Goal: Task Accomplishment & Management: Use online tool/utility

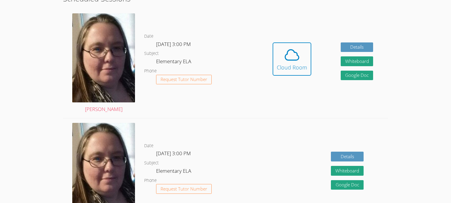
scroll to position [168, 0]
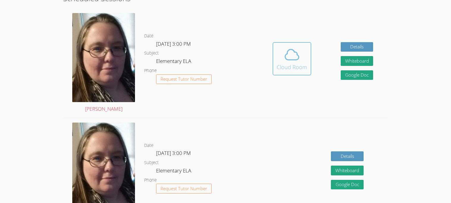
click at [295, 49] on icon at bounding box center [292, 54] width 17 height 17
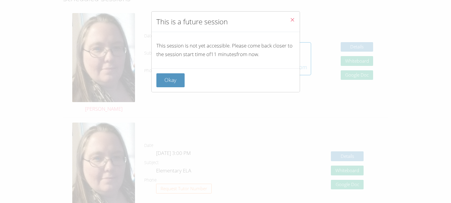
click at [291, 21] on icon "Close" at bounding box center [292, 19] width 5 height 5
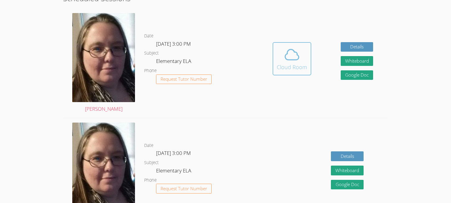
click at [301, 59] on span at bounding box center [292, 54] width 30 height 17
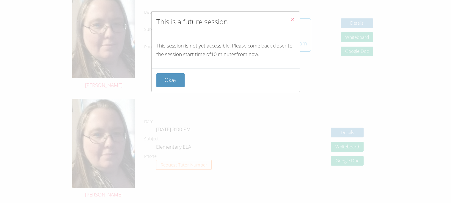
scroll to position [190, 0]
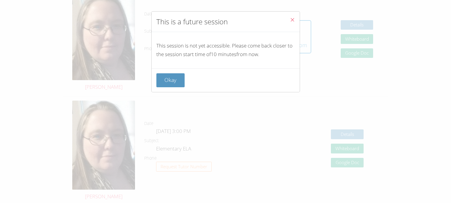
click at [397, 123] on div "This is a future session This session is not yet accessible. Please come back c…" at bounding box center [225, 101] width 451 height 203
click at [160, 79] on button "Okay" at bounding box center [170, 80] width 29 height 14
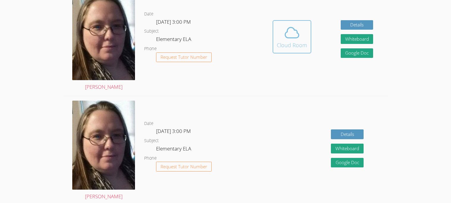
click at [300, 34] on span at bounding box center [292, 32] width 30 height 17
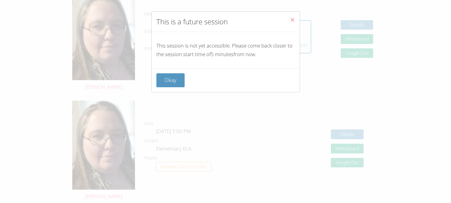
click at [107, 4] on div "This is a future session This session is not yet accessible. Please come back c…" at bounding box center [225, 101] width 451 height 203
click at [168, 77] on button "Okay" at bounding box center [170, 80] width 29 height 14
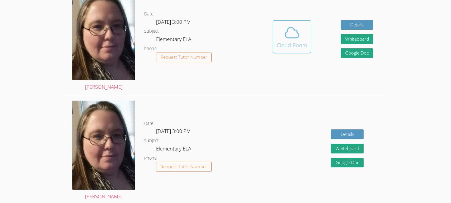
click at [284, 44] on div "Cloud Room" at bounding box center [292, 45] width 30 height 8
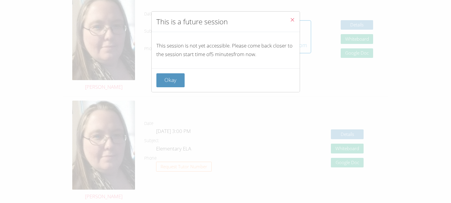
click at [291, 20] on icon "Close" at bounding box center [292, 19] width 5 height 5
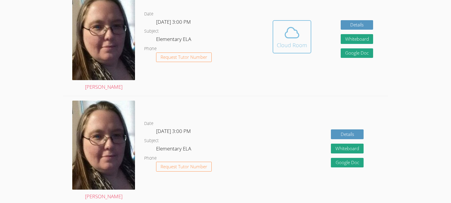
click at [291, 21] on button "Cloud Room" at bounding box center [292, 36] width 39 height 33
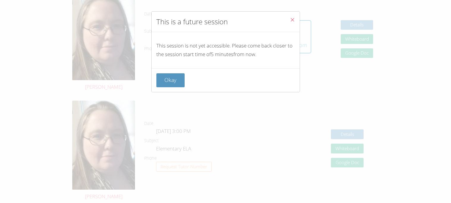
click at [291, 21] on icon "Close" at bounding box center [292, 19] width 5 height 5
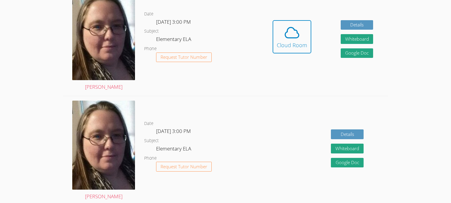
click at [291, 21] on button "Cloud Room" at bounding box center [292, 36] width 39 height 33
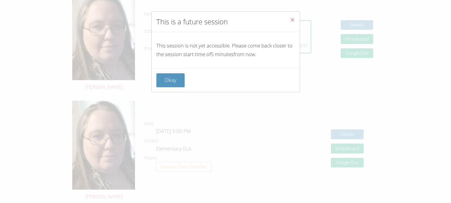
click at [291, 21] on icon "Close" at bounding box center [292, 19] width 5 height 5
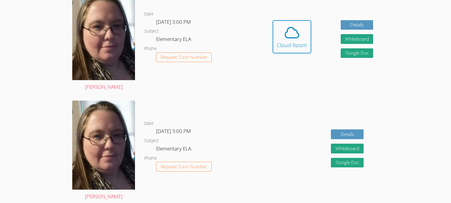
click at [291, 21] on button "Cloud Room" at bounding box center [292, 36] width 39 height 33
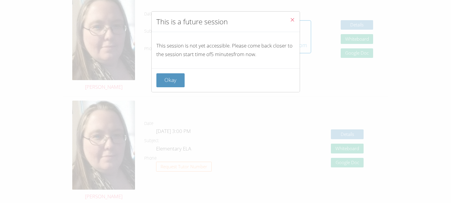
click at [291, 21] on icon "Close" at bounding box center [292, 19] width 5 height 5
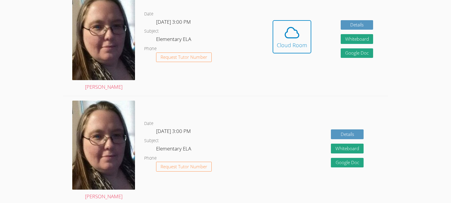
click at [291, 21] on button "Cloud Room" at bounding box center [292, 36] width 39 height 33
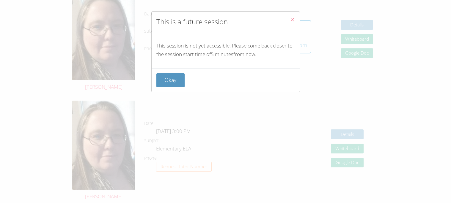
click at [291, 21] on icon "Close" at bounding box center [292, 19] width 5 height 5
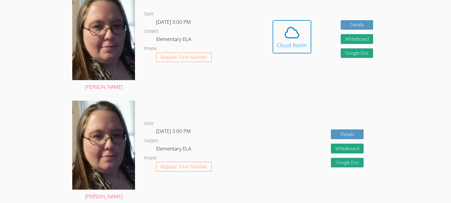
click at [291, 21] on button "Cloud Room" at bounding box center [292, 36] width 39 height 33
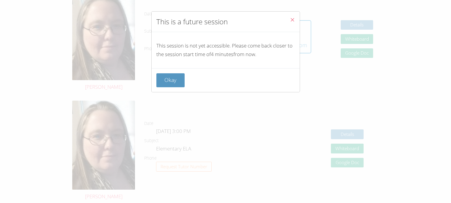
click at [291, 21] on icon "Close" at bounding box center [292, 19] width 5 height 5
click at [291, 21] on button "Cloud Room" at bounding box center [292, 36] width 39 height 33
click at [291, 21] on icon "Close" at bounding box center [292, 19] width 5 height 5
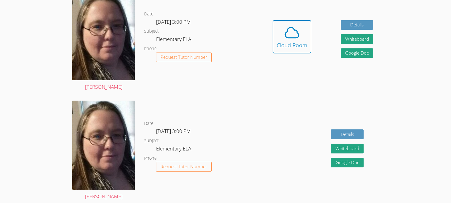
click at [291, 21] on button "Cloud Room" at bounding box center [292, 36] width 39 height 33
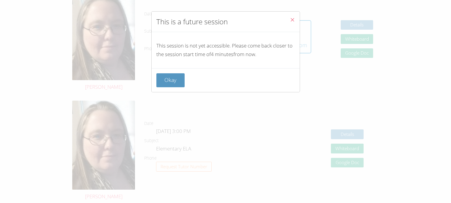
click at [291, 21] on icon "Close" at bounding box center [292, 19] width 5 height 5
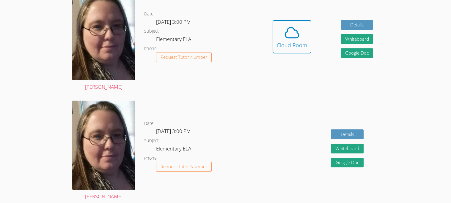
click at [291, 21] on button "Cloud Room" at bounding box center [292, 36] width 39 height 33
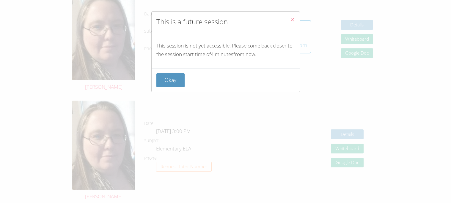
click at [291, 21] on icon "Close" at bounding box center [292, 19] width 5 height 5
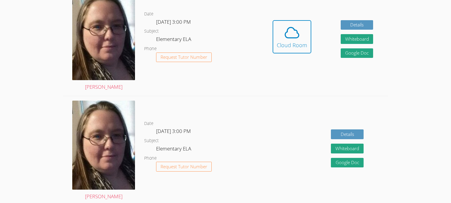
click at [291, 21] on button "Cloud Room" at bounding box center [292, 36] width 39 height 33
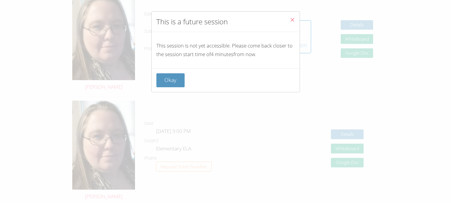
click at [291, 21] on icon "Close" at bounding box center [292, 19] width 5 height 5
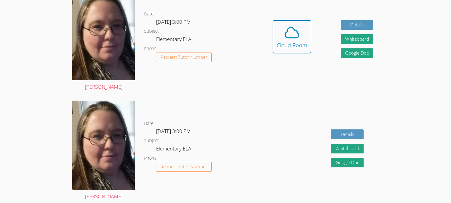
click at [291, 21] on button "Cloud Room" at bounding box center [292, 36] width 39 height 33
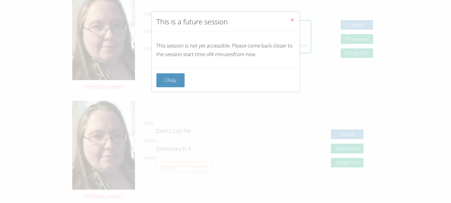
click at [291, 21] on icon "Close" at bounding box center [292, 19] width 5 height 5
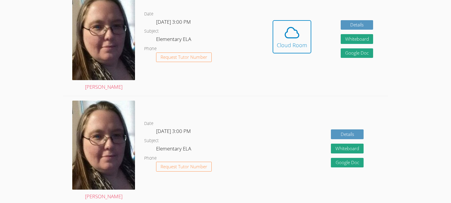
click at [291, 21] on button "Cloud Room" at bounding box center [292, 36] width 39 height 33
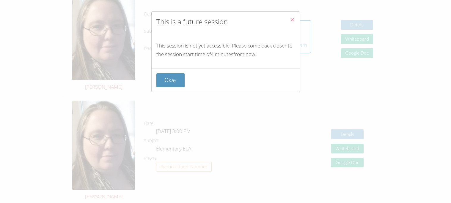
click at [291, 21] on icon "Close" at bounding box center [292, 19] width 5 height 5
click at [291, 21] on button "Cloud Room" at bounding box center [292, 36] width 39 height 33
click at [291, 21] on icon "Close" at bounding box center [292, 19] width 5 height 5
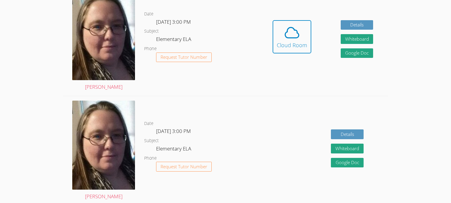
click at [291, 21] on button "Cloud Room" at bounding box center [292, 36] width 39 height 33
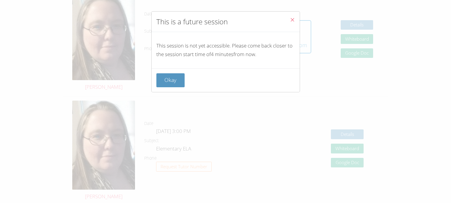
click at [291, 22] on icon "Close" at bounding box center [292, 19] width 5 height 5
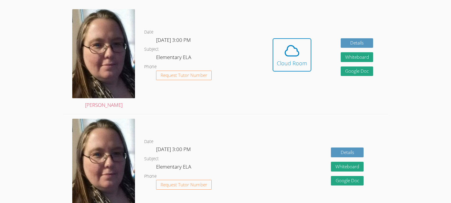
scroll to position [174, 0]
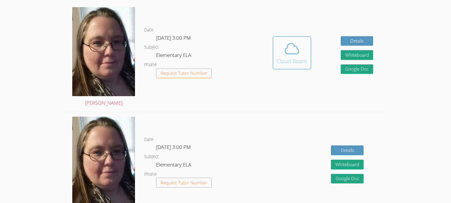
click at [281, 48] on span at bounding box center [292, 48] width 30 height 17
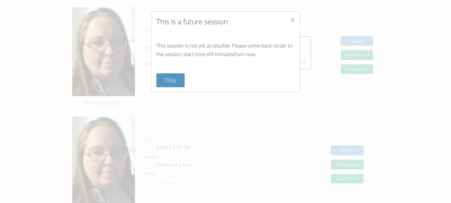
click at [292, 18] on icon "Close" at bounding box center [292, 19] width 5 height 5
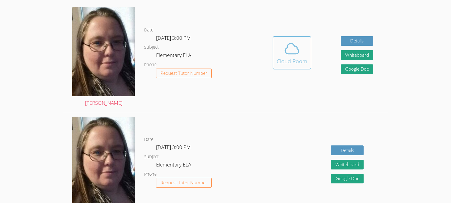
click at [288, 55] on icon at bounding box center [292, 48] width 17 height 17
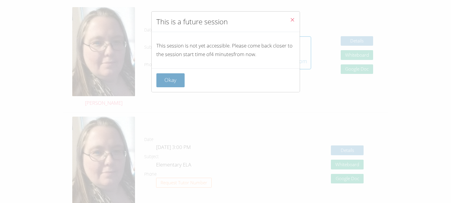
click at [180, 82] on button "Okay" at bounding box center [170, 80] width 29 height 14
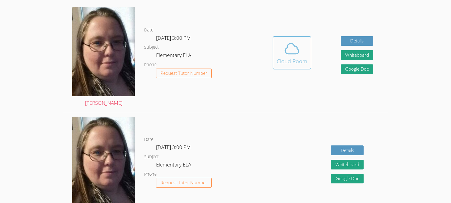
click at [281, 56] on span at bounding box center [292, 48] width 30 height 17
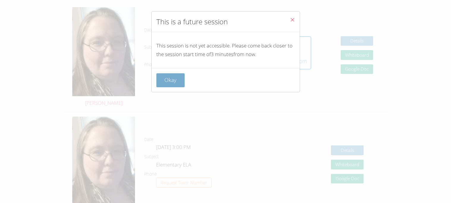
click at [167, 86] on button "Okay" at bounding box center [170, 80] width 29 height 14
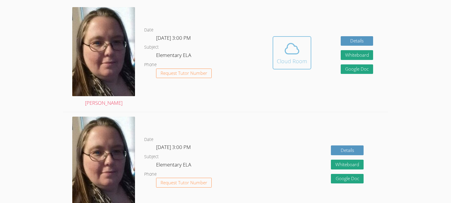
click at [281, 57] on div "Cloud Room" at bounding box center [292, 61] width 30 height 8
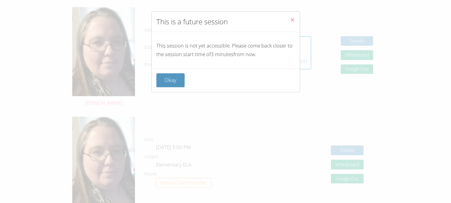
click at [292, 18] on icon "Close" at bounding box center [292, 19] width 5 height 5
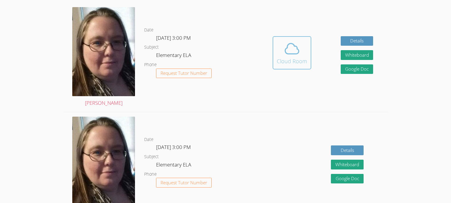
click at [291, 38] on button "Cloud Room" at bounding box center [292, 52] width 39 height 33
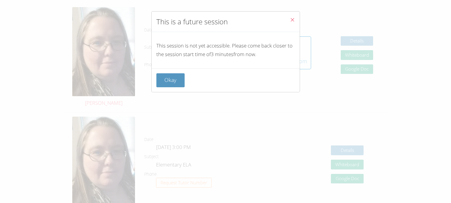
click at [291, 17] on icon "Close" at bounding box center [292, 19] width 5 height 5
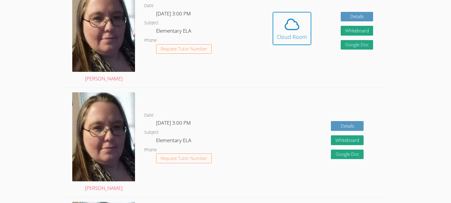
scroll to position [198, 0]
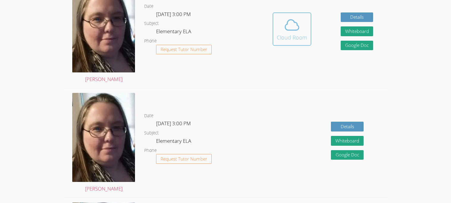
click at [295, 20] on icon at bounding box center [292, 25] width 17 height 17
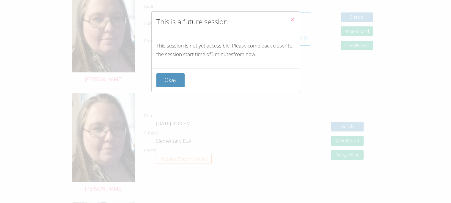
click at [292, 19] on icon "Close" at bounding box center [292, 19] width 5 height 5
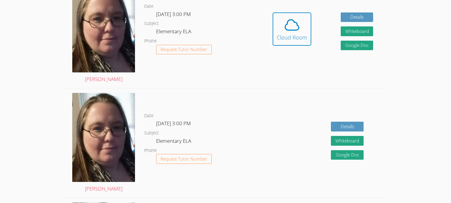
click at [292, 20] on icon at bounding box center [292, 25] width 14 height 10
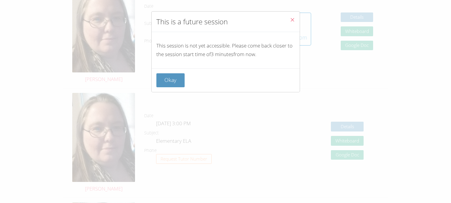
click at [292, 19] on icon "Close" at bounding box center [292, 19] width 5 height 5
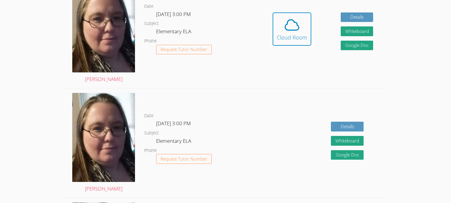
click at [292, 20] on icon at bounding box center [292, 25] width 14 height 10
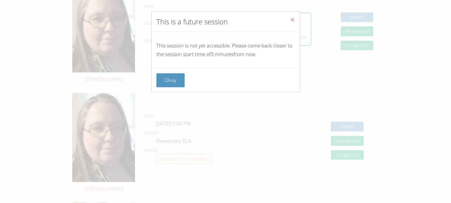
click at [292, 19] on icon "Close" at bounding box center [292, 19] width 5 height 5
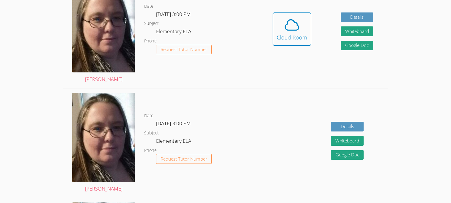
click at [292, 20] on icon at bounding box center [292, 25] width 14 height 10
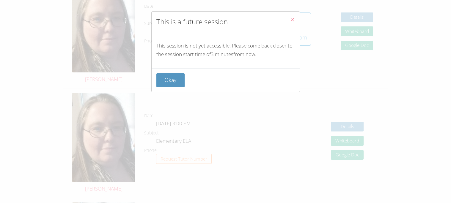
click at [292, 19] on icon "Close" at bounding box center [292, 19] width 5 height 5
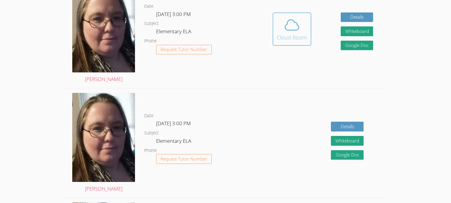
click at [291, 20] on icon at bounding box center [292, 25] width 17 height 17
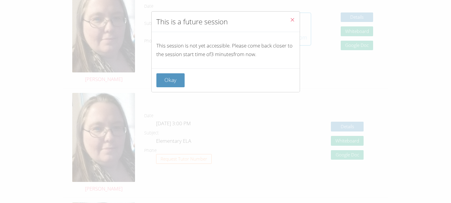
click at [291, 20] on icon "Close" at bounding box center [292, 19] width 5 height 5
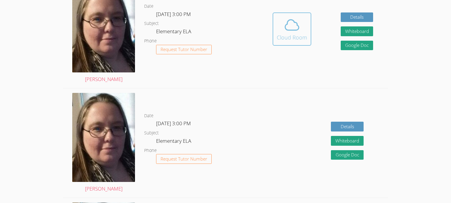
click at [291, 20] on icon at bounding box center [292, 25] width 17 height 17
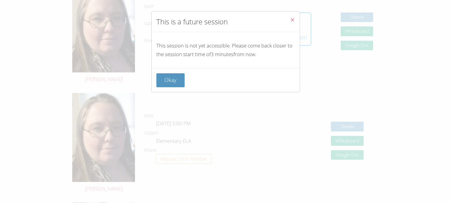
click at [291, 20] on icon "Close" at bounding box center [292, 19] width 5 height 5
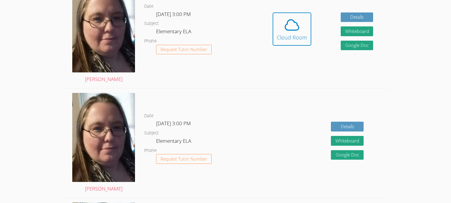
click at [291, 20] on icon at bounding box center [292, 25] width 17 height 17
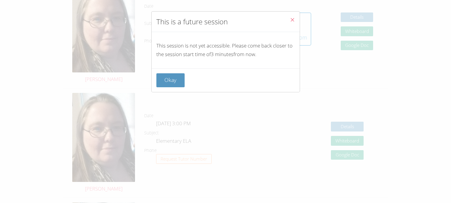
click at [291, 20] on icon "Close" at bounding box center [292, 19] width 5 height 5
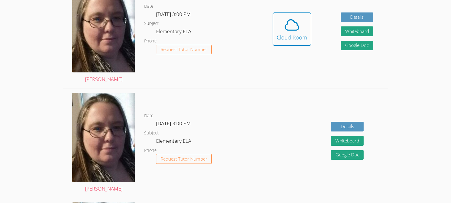
click at [291, 20] on icon at bounding box center [292, 25] width 17 height 17
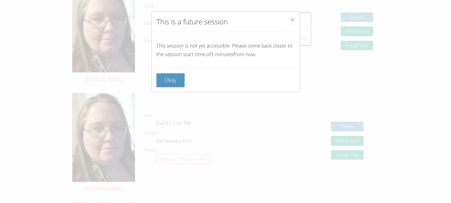
click at [291, 20] on icon "Close" at bounding box center [292, 19] width 5 height 5
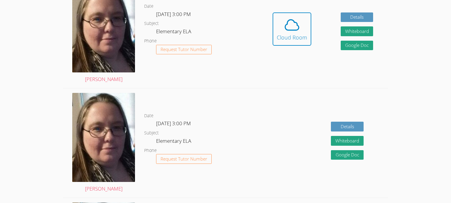
click at [291, 20] on icon at bounding box center [292, 25] width 17 height 17
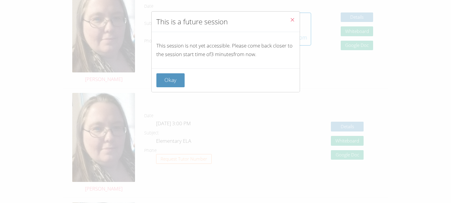
click at [291, 20] on icon "Close" at bounding box center [292, 19] width 5 height 5
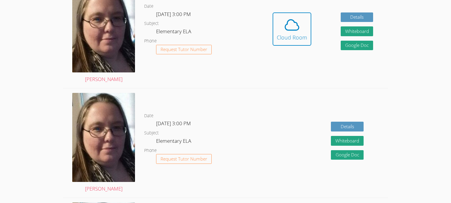
click at [291, 20] on icon at bounding box center [292, 25] width 17 height 17
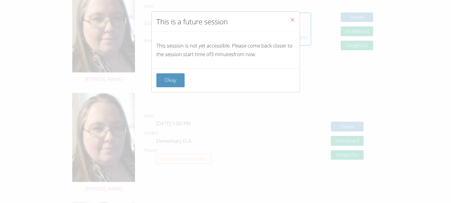
click at [291, 20] on icon "Close" at bounding box center [292, 19] width 5 height 5
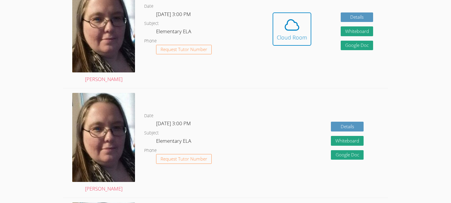
click at [291, 20] on icon at bounding box center [292, 25] width 17 height 17
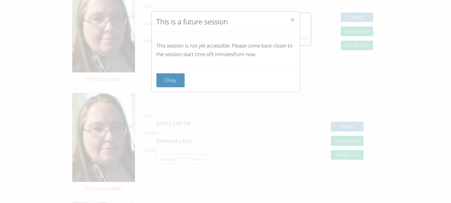
click at [291, 20] on icon "Close" at bounding box center [292, 19] width 5 height 5
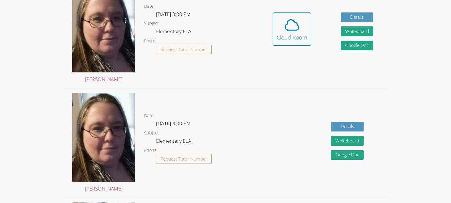
click at [291, 20] on icon at bounding box center [292, 25] width 17 height 17
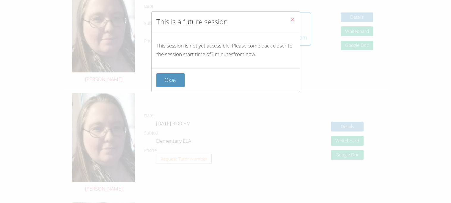
click at [291, 20] on icon "Close" at bounding box center [292, 19] width 5 height 5
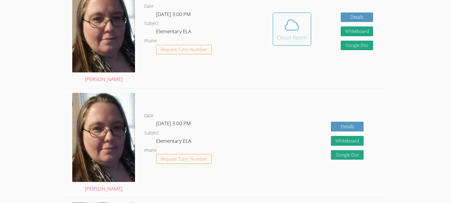
click at [291, 21] on icon at bounding box center [292, 25] width 17 height 17
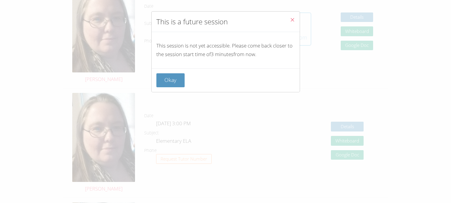
click at [291, 21] on icon "Close" at bounding box center [292, 19] width 5 height 5
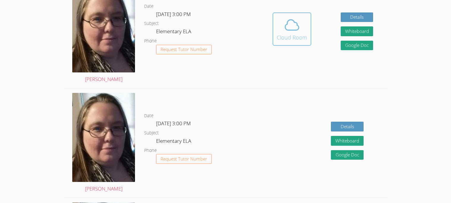
click at [291, 21] on icon at bounding box center [292, 25] width 17 height 17
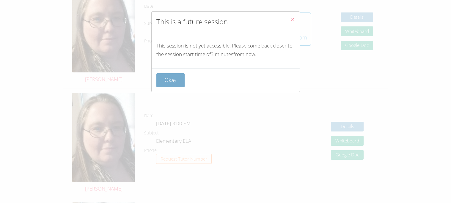
click at [168, 86] on button "Okay" at bounding box center [170, 80] width 29 height 14
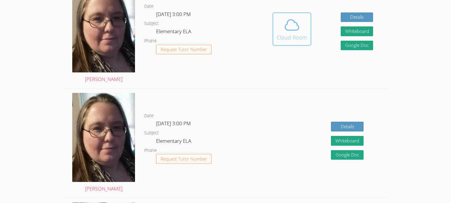
click at [303, 28] on span at bounding box center [292, 25] width 30 height 17
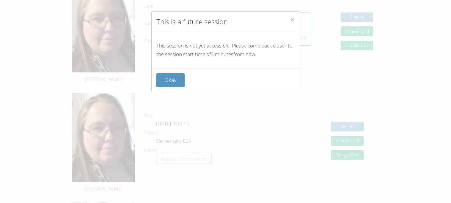
click at [155, 86] on div "Okay" at bounding box center [226, 80] width 148 height 24
click at [159, 84] on button "Okay" at bounding box center [170, 80] width 29 height 14
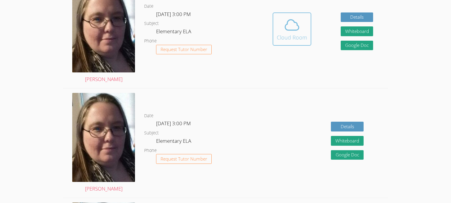
click at [288, 17] on icon at bounding box center [292, 25] width 17 height 17
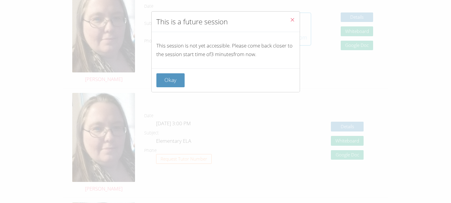
click at [288, 17] on button "Close" at bounding box center [292, 21] width 15 height 18
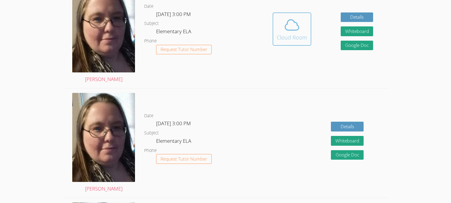
click at [288, 17] on icon at bounding box center [292, 25] width 17 height 17
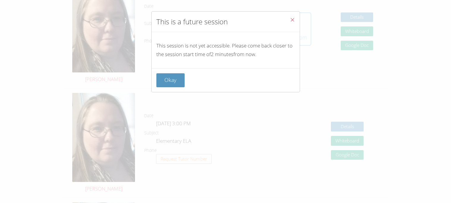
click at [288, 17] on button "Close" at bounding box center [292, 21] width 15 height 18
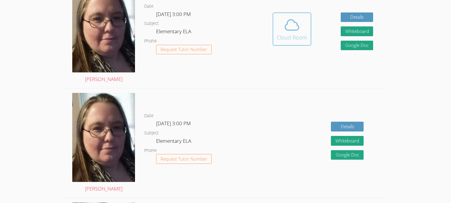
click at [288, 17] on icon at bounding box center [292, 25] width 17 height 17
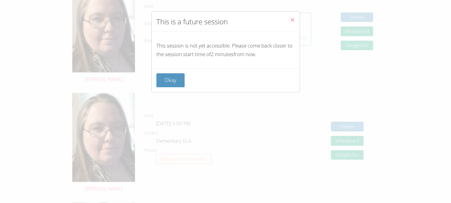
click at [288, 17] on button "Close" at bounding box center [292, 21] width 15 height 18
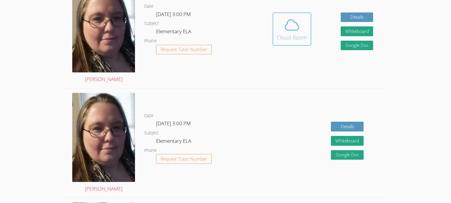
click at [288, 17] on icon at bounding box center [292, 25] width 17 height 17
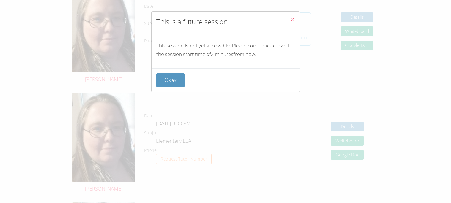
click at [288, 17] on button "Close" at bounding box center [292, 21] width 15 height 18
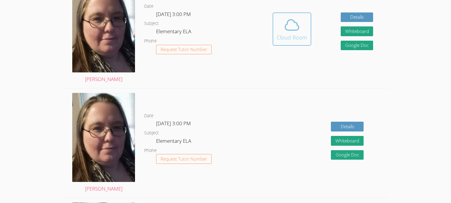
click at [288, 17] on icon at bounding box center [292, 25] width 17 height 17
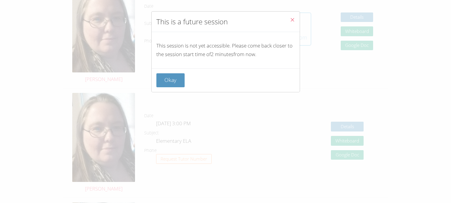
click at [288, 17] on button "Close" at bounding box center [292, 21] width 15 height 18
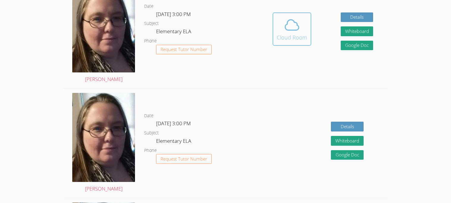
click at [288, 17] on icon at bounding box center [292, 25] width 17 height 17
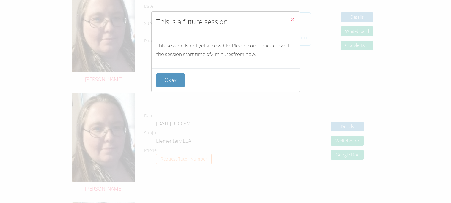
click at [288, 17] on button "Close" at bounding box center [292, 21] width 15 height 18
click at [288, 17] on icon at bounding box center [292, 25] width 17 height 17
click at [288, 17] on button "Close" at bounding box center [292, 21] width 15 height 18
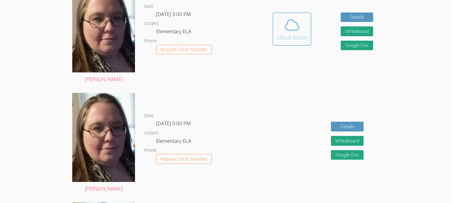
click at [288, 17] on icon at bounding box center [292, 25] width 17 height 17
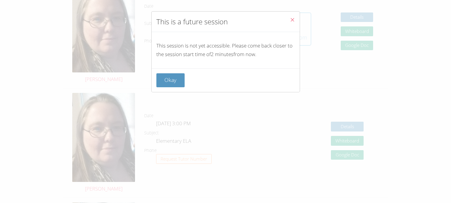
click at [288, 17] on button "Close" at bounding box center [292, 21] width 15 height 18
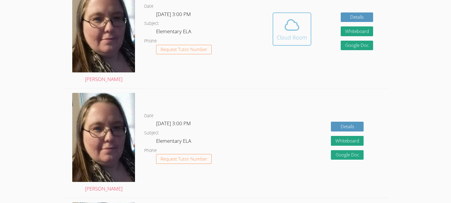
click at [288, 17] on icon at bounding box center [292, 25] width 17 height 17
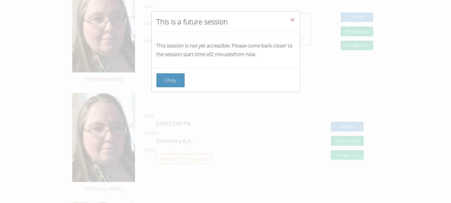
click at [288, 17] on button "Close" at bounding box center [292, 21] width 15 height 18
click at [288, 17] on icon at bounding box center [292, 25] width 17 height 17
click at [288, 17] on button "Close" at bounding box center [292, 21] width 15 height 18
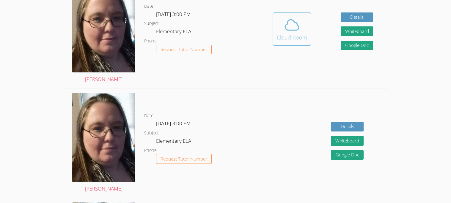
click at [288, 17] on icon at bounding box center [292, 25] width 17 height 17
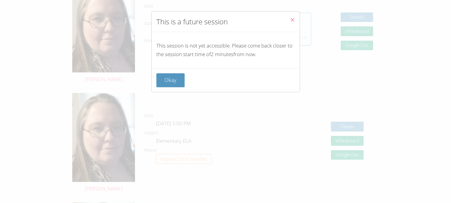
click at [288, 17] on button "Close" at bounding box center [292, 21] width 15 height 18
click at [288, 17] on icon at bounding box center [292, 25] width 17 height 17
click at [288, 17] on button "Close" at bounding box center [292, 21] width 15 height 18
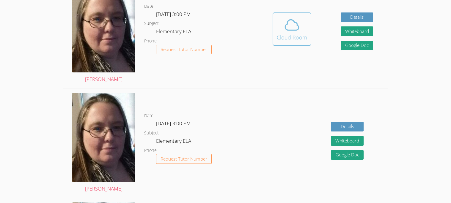
click at [288, 17] on icon at bounding box center [292, 25] width 17 height 17
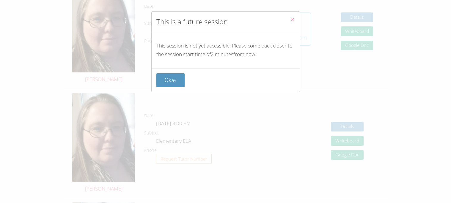
click at [288, 17] on button "Close" at bounding box center [292, 21] width 15 height 18
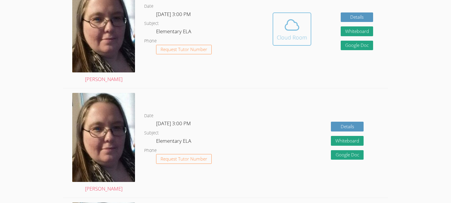
click at [288, 17] on icon at bounding box center [292, 25] width 17 height 17
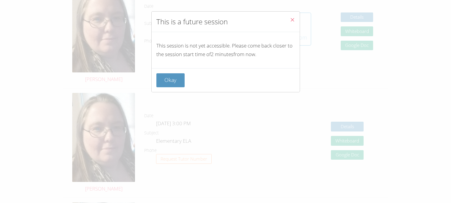
click at [288, 17] on button "Close" at bounding box center [292, 21] width 15 height 18
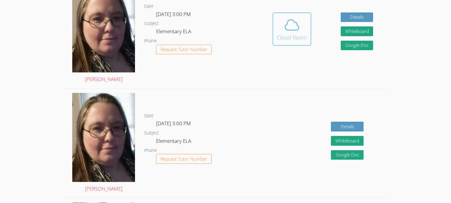
click at [288, 17] on icon at bounding box center [292, 25] width 17 height 17
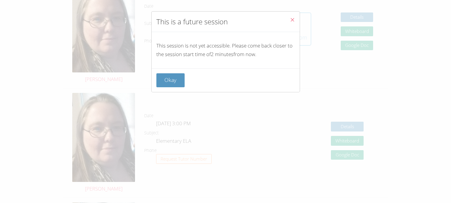
click at [288, 17] on button "Close" at bounding box center [292, 21] width 15 height 18
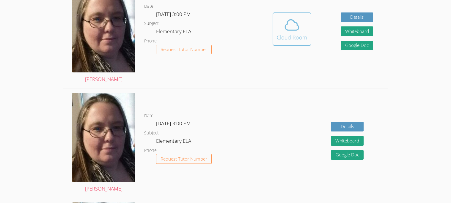
click at [288, 17] on icon at bounding box center [292, 25] width 17 height 17
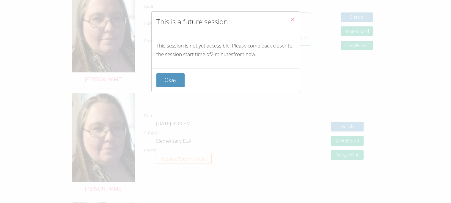
click at [288, 17] on button "Close" at bounding box center [292, 21] width 15 height 18
click at [288, 17] on icon at bounding box center [292, 25] width 17 height 17
click at [288, 17] on button "Close" at bounding box center [292, 21] width 15 height 18
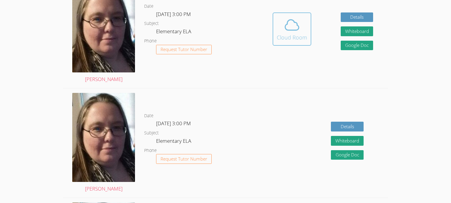
click at [288, 17] on icon at bounding box center [292, 25] width 17 height 17
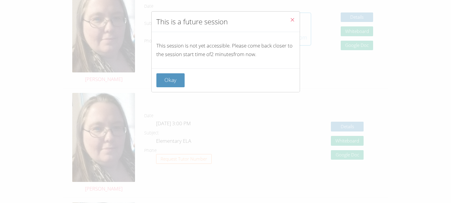
click at [288, 17] on button "Close" at bounding box center [292, 21] width 15 height 18
click at [288, 17] on icon at bounding box center [292, 25] width 17 height 17
drag, startPoint x: 288, startPoint y: 17, endPoint x: 276, endPoint y: 65, distance: 49.1
click at [276, 65] on div "This is a future session This session is not yet accessible. Please come back c…" at bounding box center [225, 51] width 149 height 81
drag, startPoint x: 276, startPoint y: 65, endPoint x: 292, endPoint y: 19, distance: 48.0
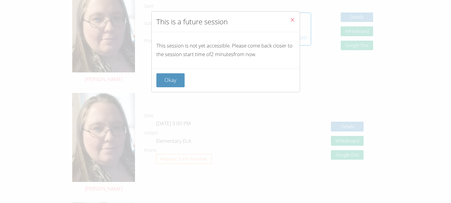
click at [292, 19] on div "This is a future session This session is not yet accessible. Please come back c…" at bounding box center [225, 51] width 149 height 81
click at [292, 19] on icon "Close" at bounding box center [292, 19] width 5 height 5
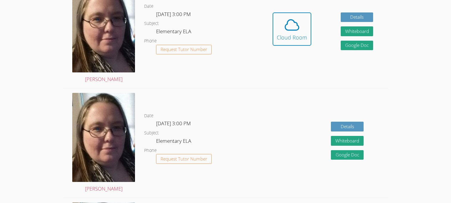
click at [292, 19] on icon at bounding box center [292, 25] width 17 height 17
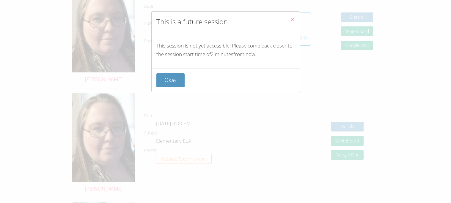
click at [292, 19] on icon "Close" at bounding box center [292, 19] width 5 height 5
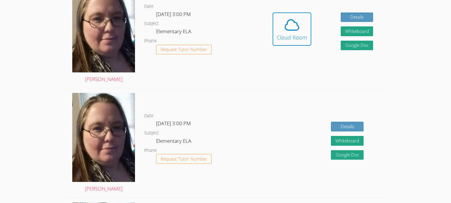
click at [292, 19] on icon at bounding box center [292, 25] width 17 height 17
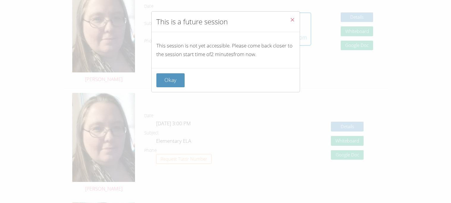
click at [292, 19] on icon "Close" at bounding box center [292, 19] width 5 height 5
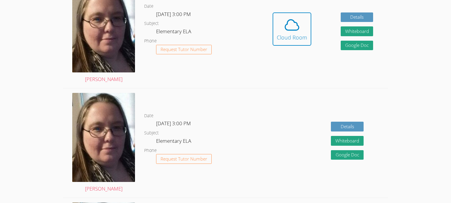
click at [292, 19] on icon at bounding box center [292, 25] width 17 height 17
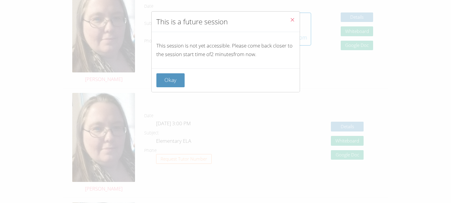
click at [292, 19] on icon "Close" at bounding box center [292, 19] width 5 height 5
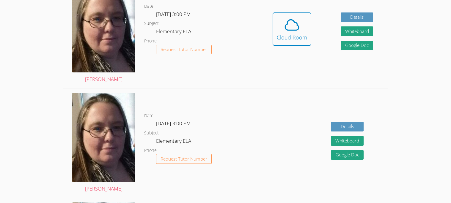
click at [292, 19] on icon at bounding box center [292, 25] width 17 height 17
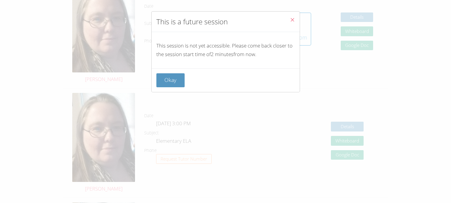
click at [292, 19] on icon "Close" at bounding box center [292, 19] width 5 height 5
click at [292, 19] on icon at bounding box center [292, 25] width 17 height 17
click at [290, 20] on icon "Close" at bounding box center [292, 19] width 5 height 5
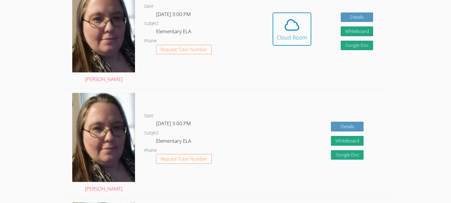
click at [289, 20] on icon at bounding box center [292, 25] width 14 height 10
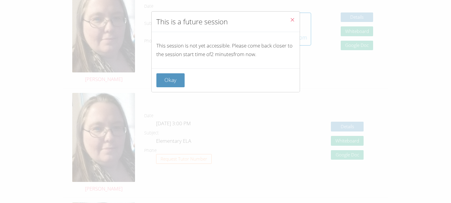
click at [290, 20] on icon "Close" at bounding box center [292, 19] width 5 height 5
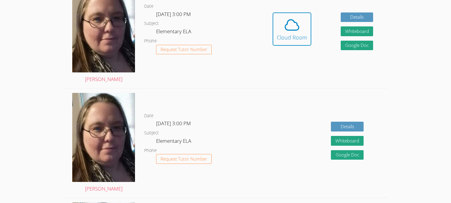
click at [289, 20] on icon at bounding box center [292, 25] width 14 height 10
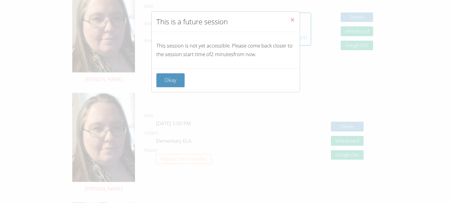
click at [290, 20] on icon "Close" at bounding box center [292, 19] width 5 height 5
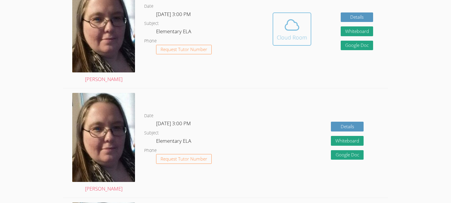
click at [292, 18] on icon at bounding box center [292, 25] width 17 height 17
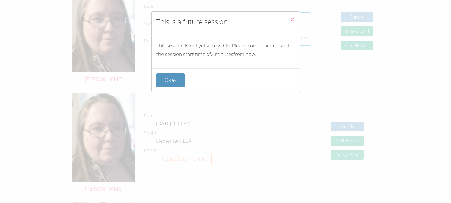
click at [292, 18] on icon "Close" at bounding box center [292, 19] width 5 height 5
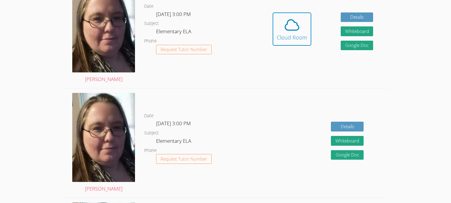
click at [292, 18] on icon at bounding box center [292, 25] width 17 height 17
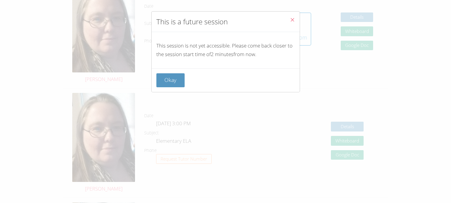
click at [292, 18] on icon "Close" at bounding box center [292, 19] width 5 height 5
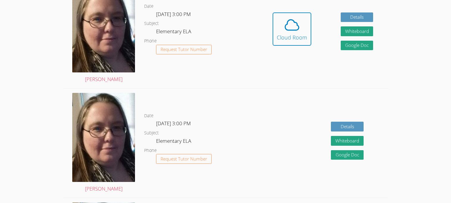
click at [292, 18] on icon at bounding box center [292, 25] width 17 height 17
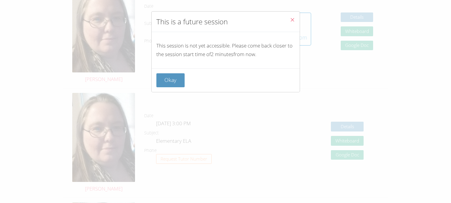
click at [292, 18] on icon "Close" at bounding box center [292, 19] width 5 height 5
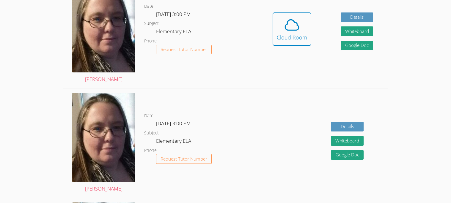
click at [292, 18] on icon at bounding box center [292, 25] width 17 height 17
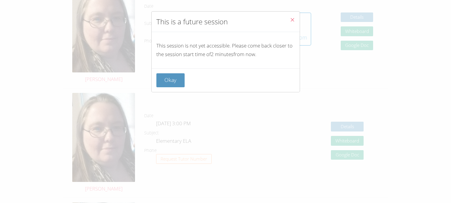
click at [292, 18] on icon "Close" at bounding box center [292, 19] width 5 height 5
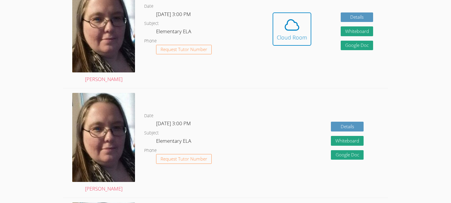
click at [292, 18] on icon at bounding box center [292, 25] width 17 height 17
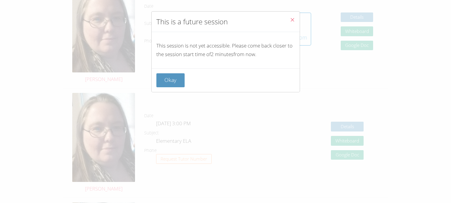
click at [292, 19] on icon "Close" at bounding box center [292, 19] width 5 height 5
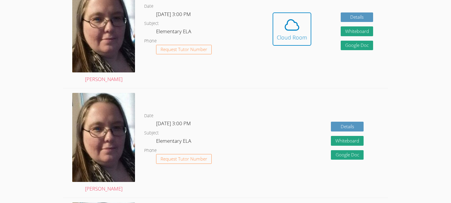
click at [292, 19] on icon at bounding box center [292, 25] width 17 height 17
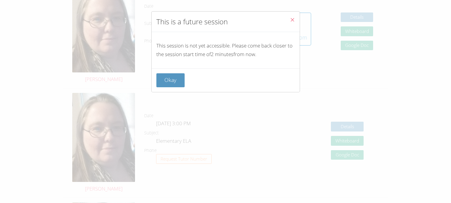
click at [291, 20] on icon "Close" at bounding box center [292, 19] width 5 height 5
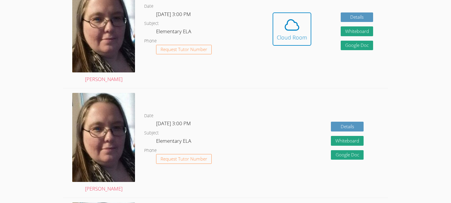
click at [291, 20] on icon at bounding box center [292, 25] width 14 height 10
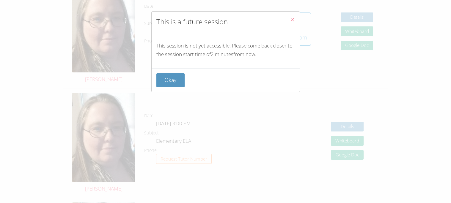
click at [291, 20] on icon "Close" at bounding box center [292, 19] width 5 height 5
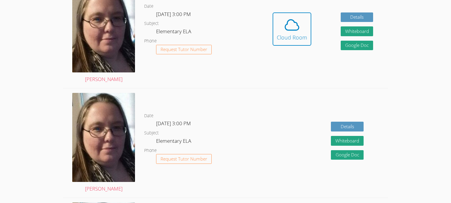
click at [291, 20] on icon at bounding box center [292, 25] width 14 height 10
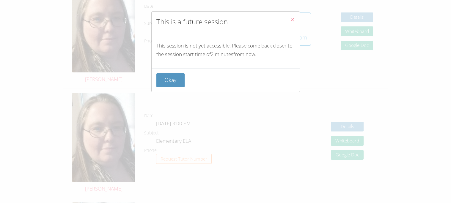
click at [291, 20] on icon "Close" at bounding box center [292, 19] width 5 height 5
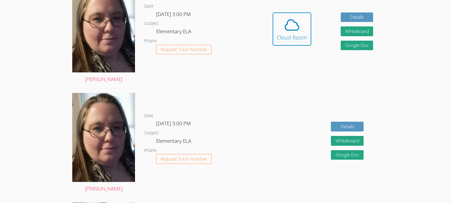
click at [291, 20] on icon at bounding box center [292, 25] width 14 height 10
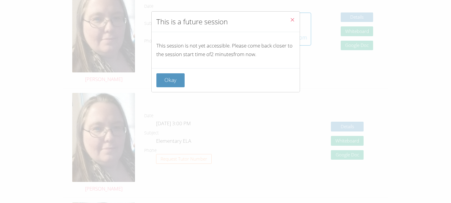
click at [291, 20] on icon "Close" at bounding box center [292, 19] width 5 height 5
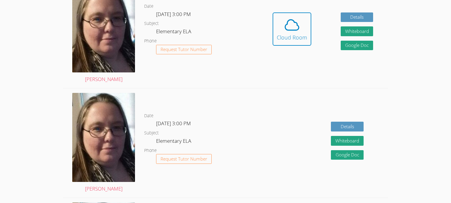
click at [291, 20] on icon at bounding box center [292, 25] width 14 height 10
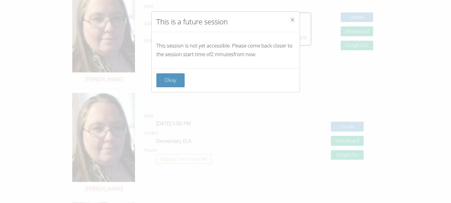
click at [291, 20] on icon "Close" at bounding box center [292, 19] width 5 height 5
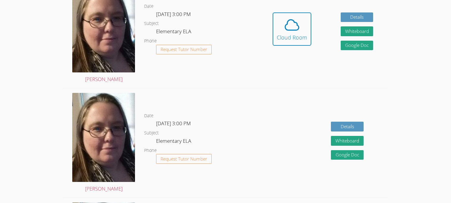
click at [291, 20] on icon at bounding box center [292, 25] width 14 height 10
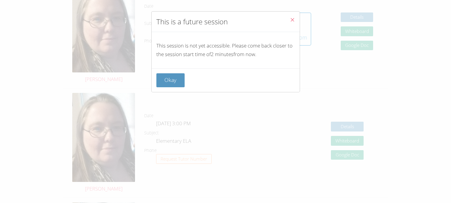
click at [291, 20] on icon "Close" at bounding box center [292, 19] width 5 height 5
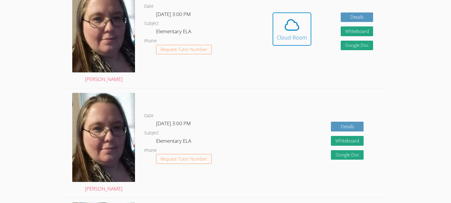
click at [291, 20] on icon at bounding box center [292, 25] width 14 height 10
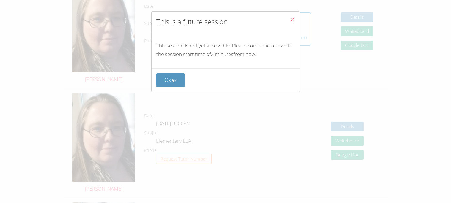
click at [291, 20] on icon "Close" at bounding box center [292, 19] width 5 height 5
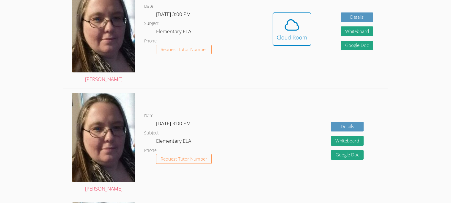
click at [291, 20] on icon at bounding box center [292, 25] width 14 height 10
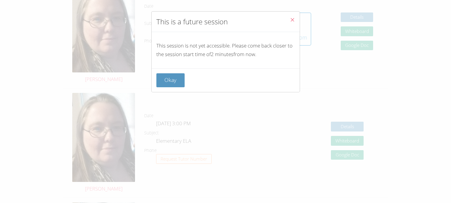
click at [291, 20] on icon "Close" at bounding box center [292, 19] width 5 height 5
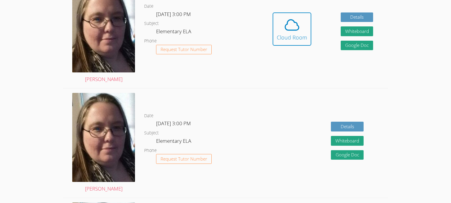
click at [291, 20] on icon at bounding box center [292, 25] width 14 height 10
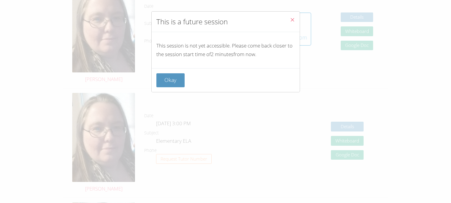
click at [291, 20] on icon "Close" at bounding box center [292, 19] width 5 height 5
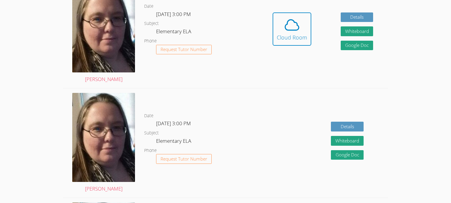
click at [291, 20] on icon at bounding box center [292, 25] width 14 height 10
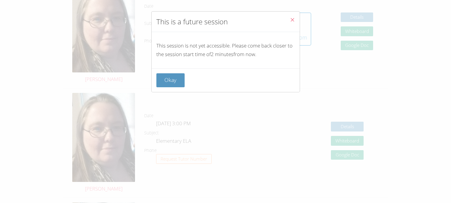
click at [291, 20] on icon "Close" at bounding box center [292, 19] width 5 height 5
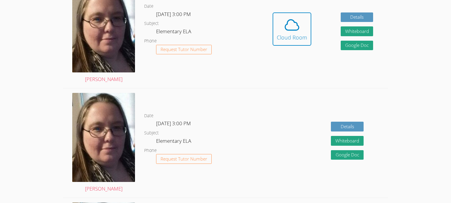
click at [291, 20] on icon at bounding box center [292, 25] width 14 height 10
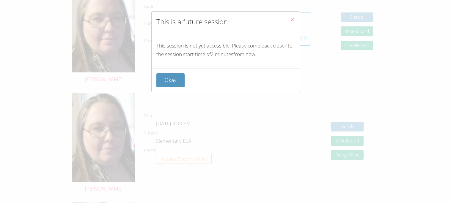
click at [291, 20] on icon "Close" at bounding box center [292, 19] width 5 height 5
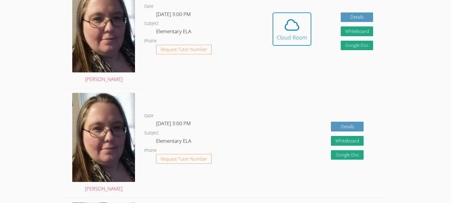
click at [291, 20] on icon at bounding box center [292, 25] width 14 height 10
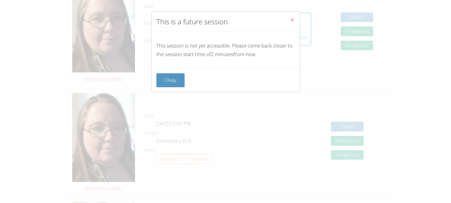
click at [291, 20] on icon "Close" at bounding box center [292, 19] width 5 height 5
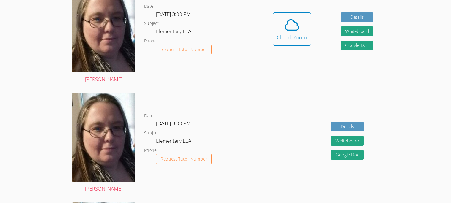
click at [291, 20] on icon at bounding box center [292, 25] width 14 height 10
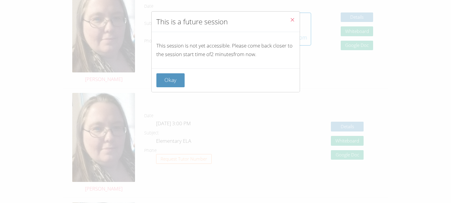
click at [291, 20] on icon "Close" at bounding box center [292, 19] width 5 height 5
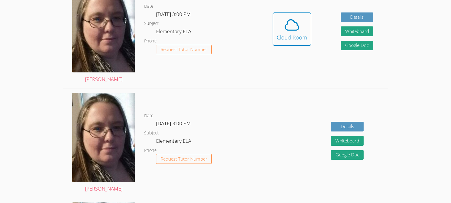
click at [291, 20] on icon at bounding box center [292, 25] width 14 height 10
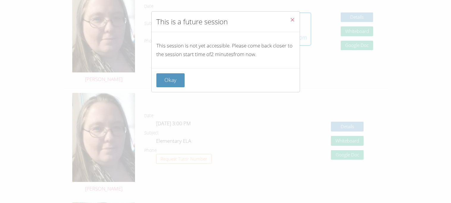
click at [291, 20] on icon "Close" at bounding box center [292, 19] width 5 height 5
click at [291, 20] on icon at bounding box center [292, 25] width 14 height 10
click at [291, 20] on icon "Close" at bounding box center [292, 19] width 5 height 5
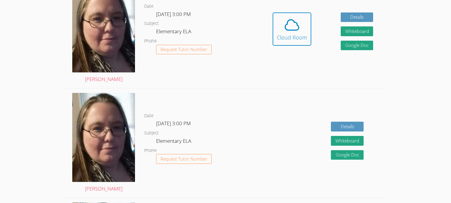
click at [291, 20] on icon at bounding box center [292, 25] width 14 height 10
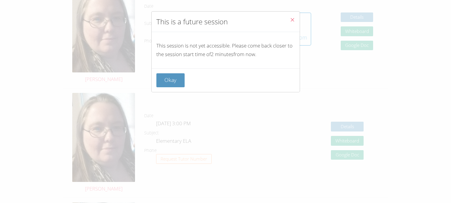
click at [291, 20] on icon "Close" at bounding box center [292, 19] width 5 height 5
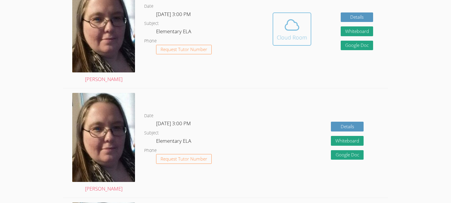
click at [292, 22] on icon at bounding box center [292, 25] width 17 height 17
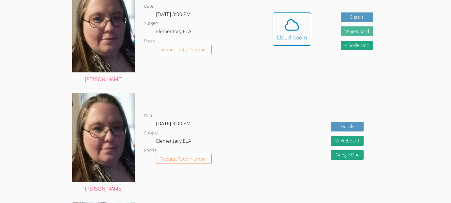
click at [361, 34] on button "Whiteboard" at bounding box center [357, 31] width 33 height 10
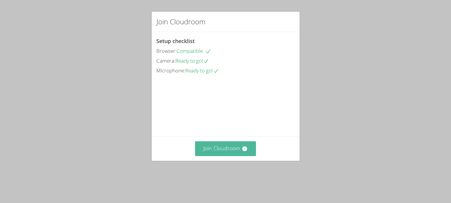
click at [234, 156] on button "Join Cloudroom" at bounding box center [225, 148] width 61 height 15
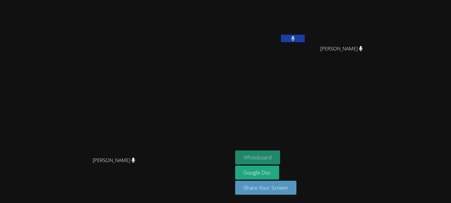
click at [280, 156] on button "Whiteboard" at bounding box center [257, 158] width 45 height 14
